Goal: Task Accomplishment & Management: Complete application form

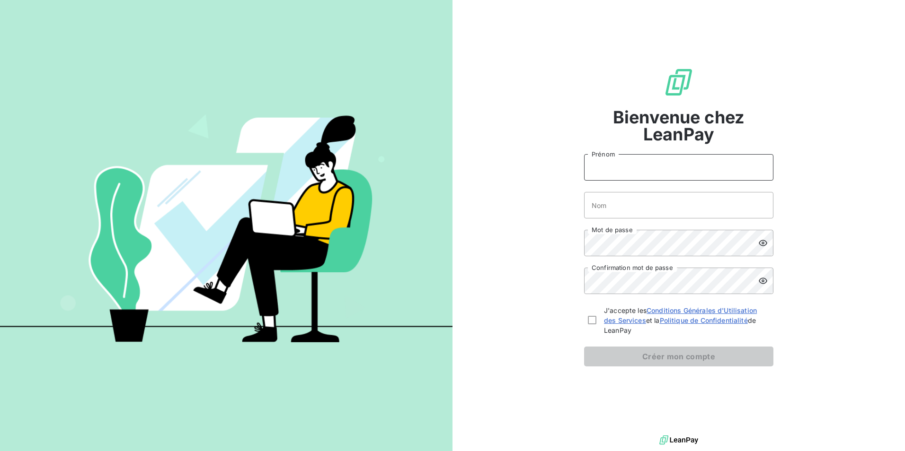
click at [654, 155] on input "Prénom" at bounding box center [678, 167] width 189 height 27
type input "Ophélie"
type input "BANDAMA ATIAMA"
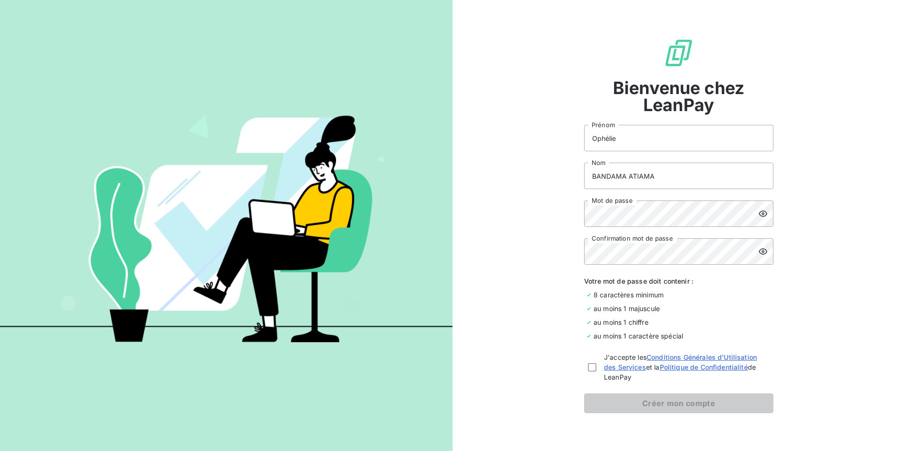
click at [758, 213] on icon at bounding box center [762, 213] width 9 height 9
click at [588, 369] on div at bounding box center [592, 367] width 9 height 9
checkbox input "true"
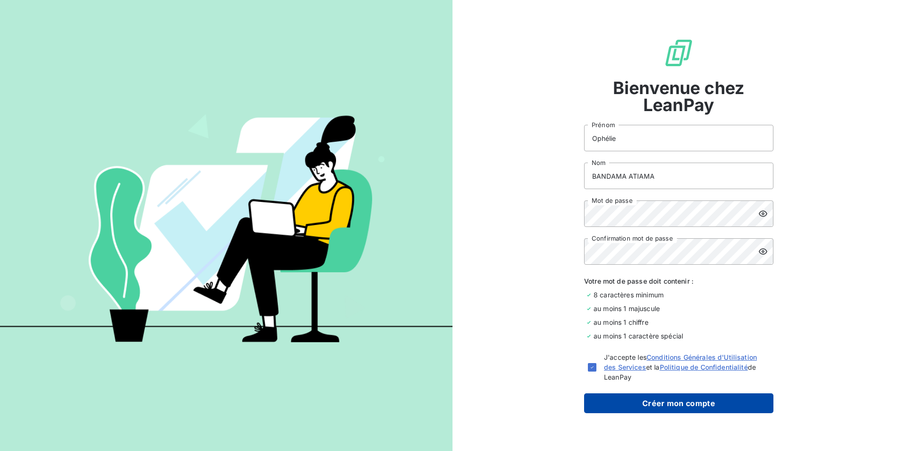
click at [675, 408] on button "Créer mon compte" at bounding box center [678, 404] width 189 height 20
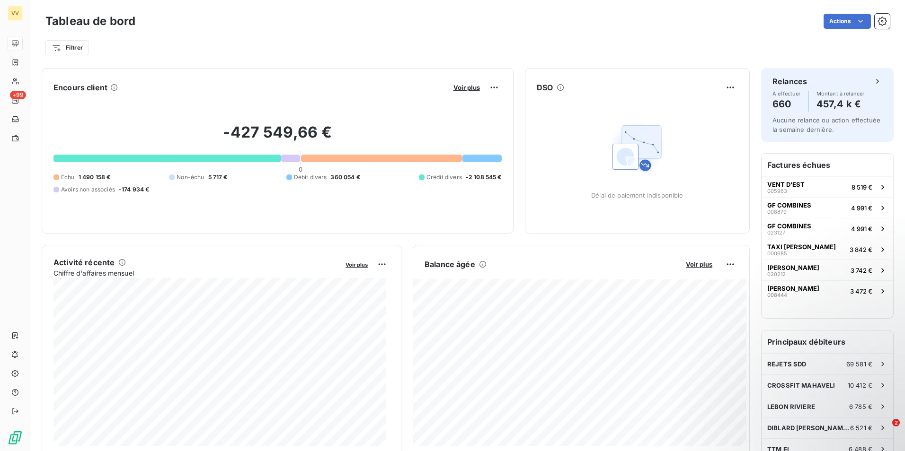
click at [252, 128] on h2 "-427 549,66 €" at bounding box center [277, 137] width 448 height 28
drag, startPoint x: 249, startPoint y: 126, endPoint x: 255, endPoint y: 121, distance: 7.7
click at [250, 125] on h2 "-427 549,66 €" at bounding box center [277, 137] width 448 height 28
click at [341, 177] on span "360 054 €" at bounding box center [344, 177] width 29 height 9
click at [873, 203] on button "GF COMBINES 008879 4 991 €" at bounding box center [827, 207] width 132 height 21
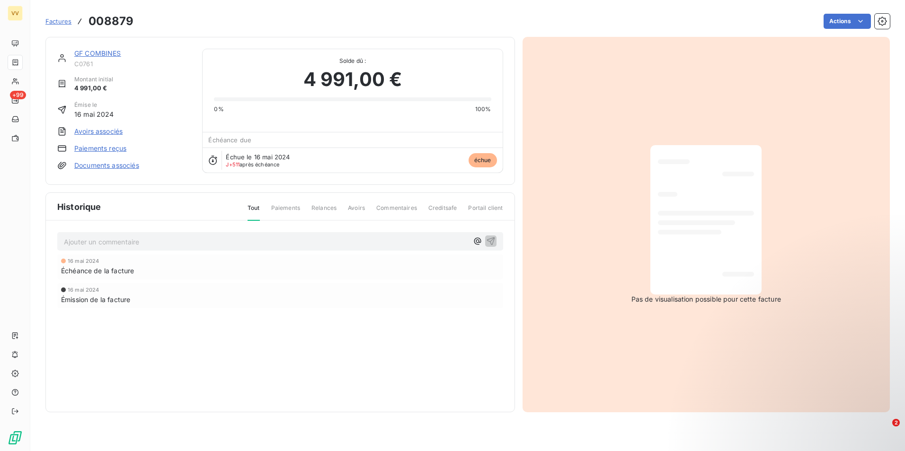
click at [57, 22] on span "Factures" at bounding box center [58, 22] width 26 height 8
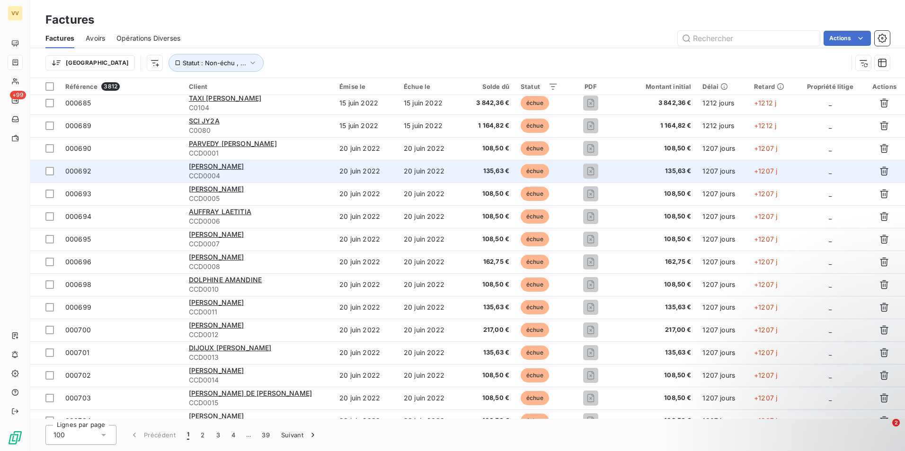
scroll to position [528, 0]
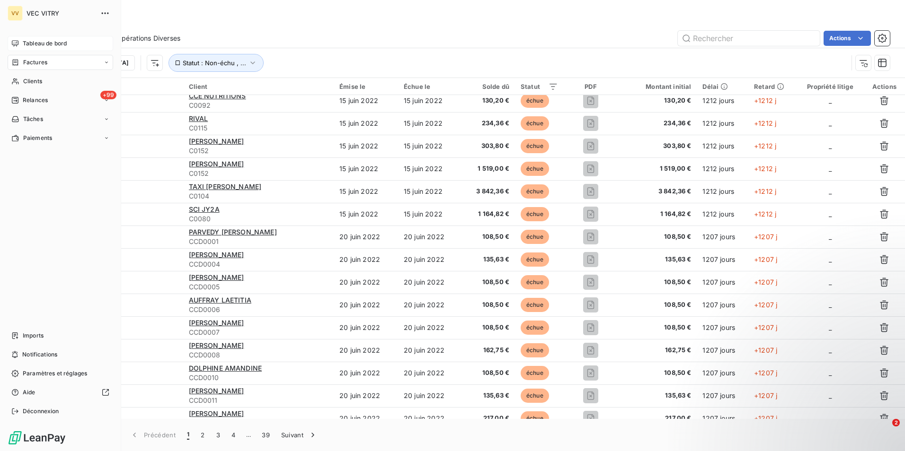
click at [46, 47] on span "Tableau de bord" at bounding box center [45, 43] width 44 height 9
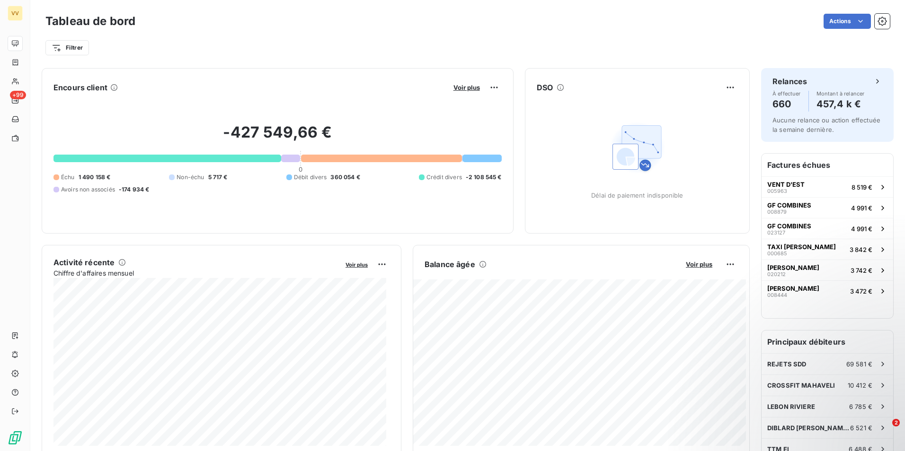
click at [117, 188] on div "Avoirs non associés -174 934 €" at bounding box center [101, 190] width 96 height 9
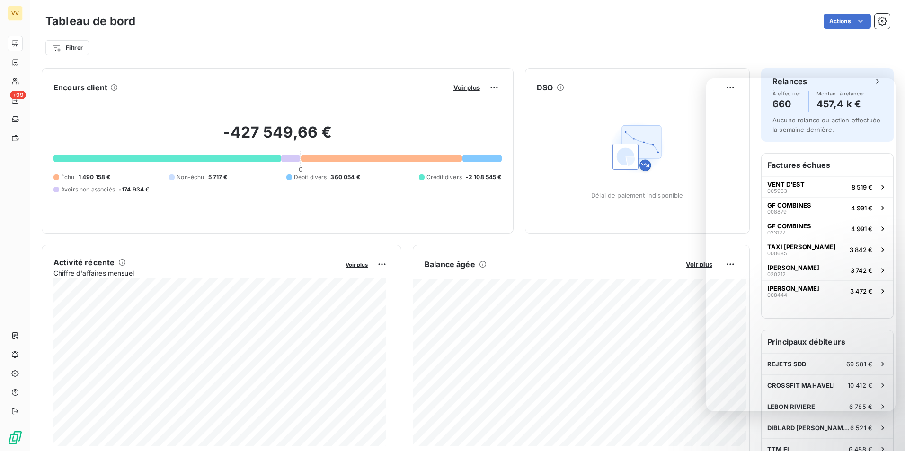
click at [751, 23] on div "Actions" at bounding box center [518, 21] width 743 height 15
